Goal: Information Seeking & Learning: Learn about a topic

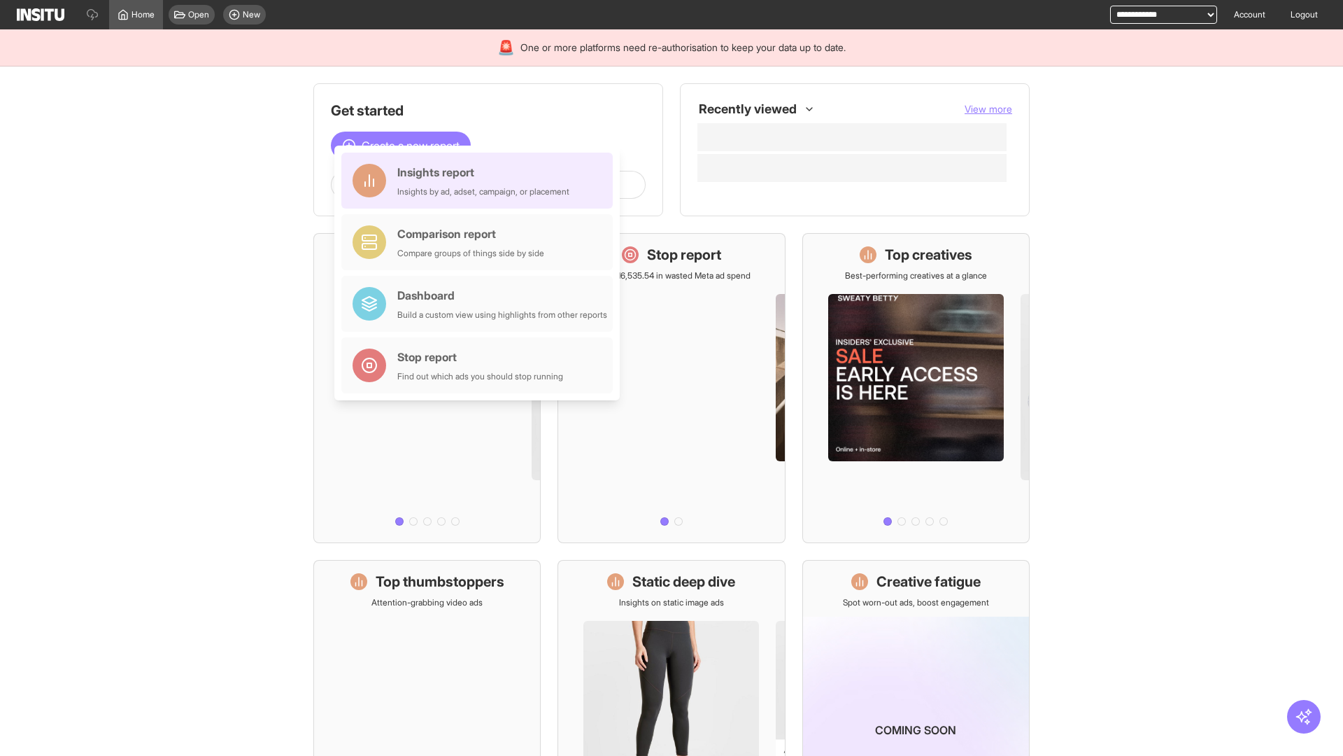
click at [481, 180] on div "Insights report Insights by ad, adset, campaign, or placement" at bounding box center [483, 181] width 172 height 34
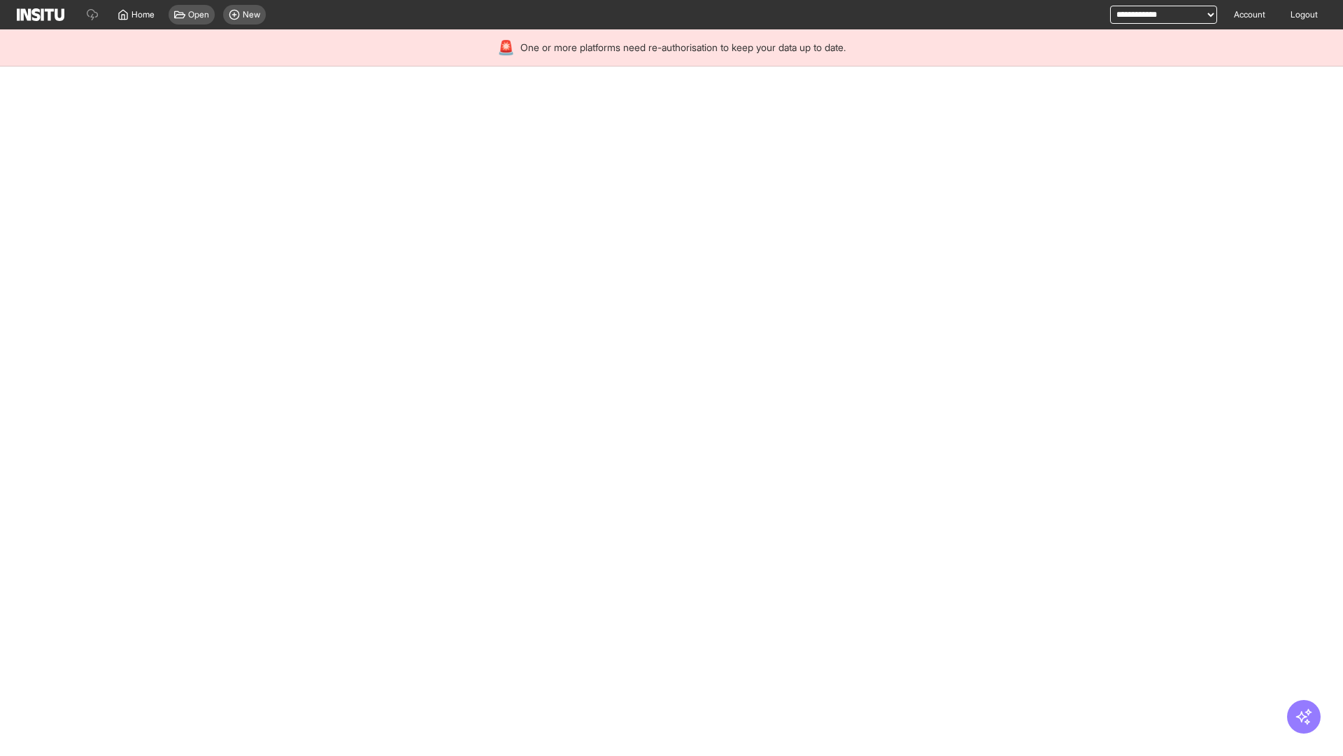
select select "**"
